Goal: Navigation & Orientation: Find specific page/section

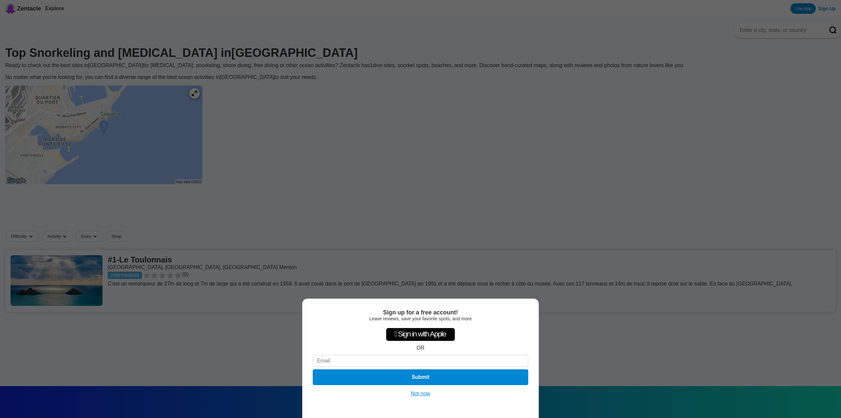
click at [215, 100] on div "Sign up for a free account! Leave reviews, save your favorite spots, and more …" at bounding box center [420, 209] width 841 height 418
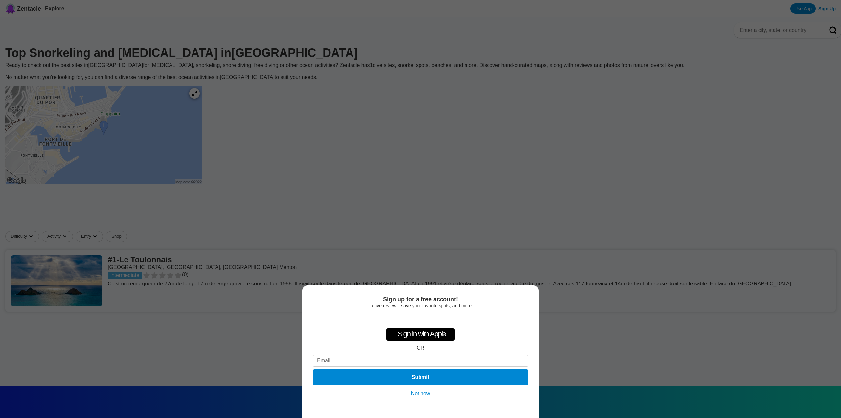
click at [425, 397] on button "Not now" at bounding box center [420, 393] width 23 height 7
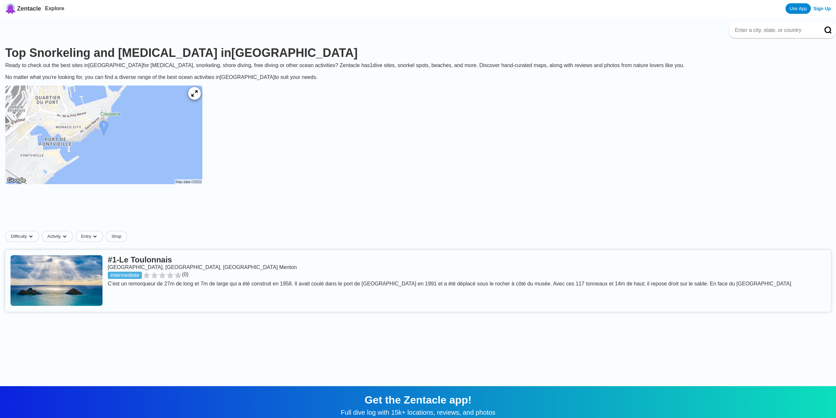
click at [198, 97] on icon at bounding box center [194, 93] width 6 height 6
